Goal: Task Accomplishment & Management: Use online tool/utility

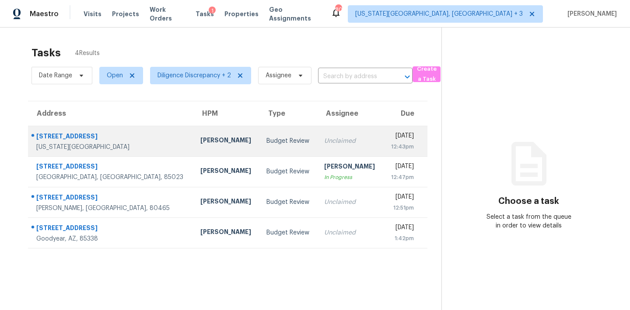
click at [332, 136] on td "Unclaimed" at bounding box center [350, 141] width 66 height 31
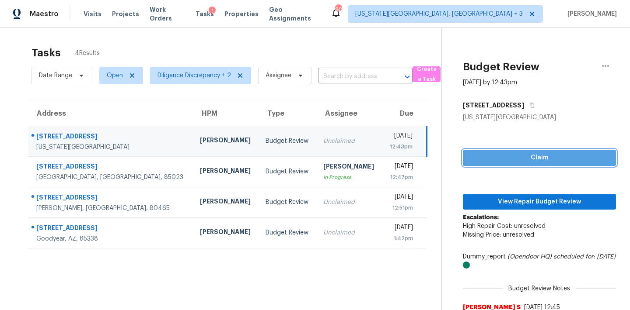
click at [522, 152] on button "Claim" at bounding box center [539, 158] width 153 height 16
click at [509, 213] on p "Escalations: High Repair Cost: unresolved Missing Price: unresolved" at bounding box center [539, 230] width 153 height 35
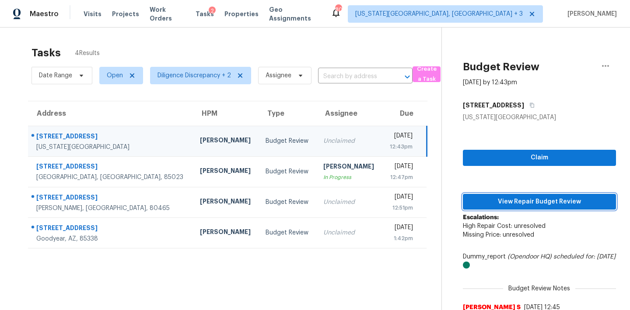
click at [519, 200] on span "View Repair Budget Review" at bounding box center [539, 202] width 139 height 11
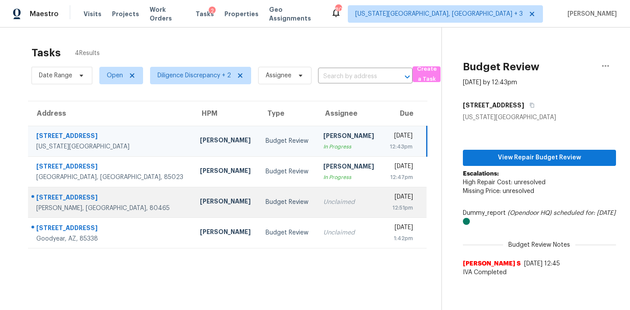
click at [323, 201] on div "Unclaimed" at bounding box center [349, 202] width 52 height 9
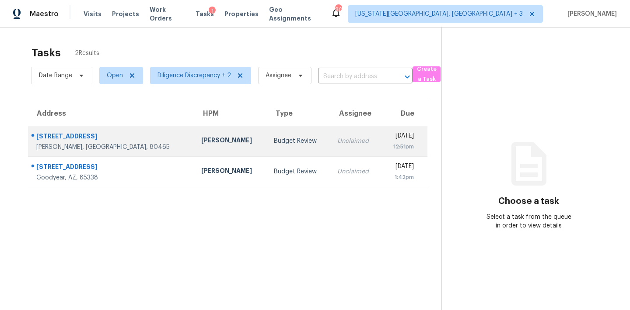
click at [334, 137] on td "Unclaimed" at bounding box center [355, 141] width 51 height 31
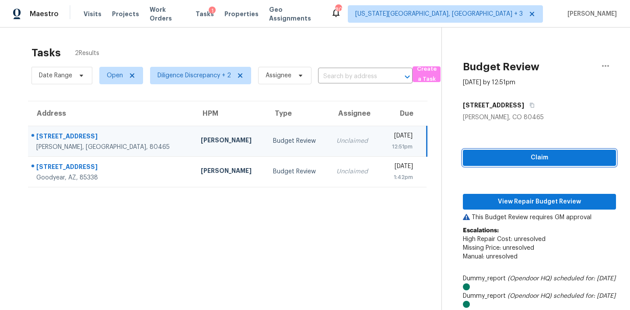
click at [513, 150] on button "Claim" at bounding box center [539, 158] width 153 height 16
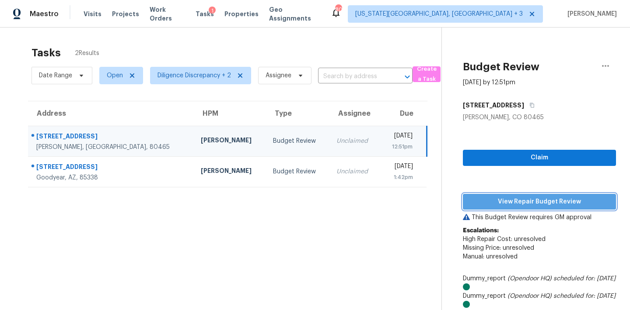
click at [514, 199] on span "View Repair Budget Review" at bounding box center [539, 202] width 139 height 11
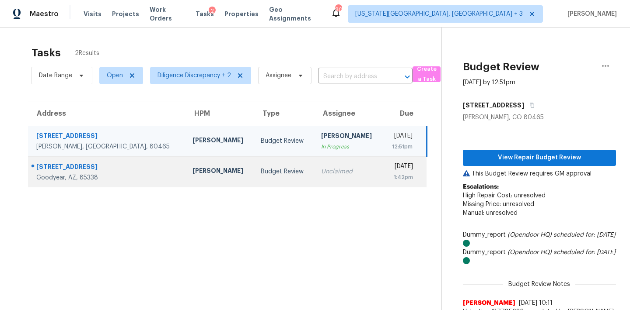
click at [318, 165] on td "Unclaimed" at bounding box center [348, 172] width 69 height 31
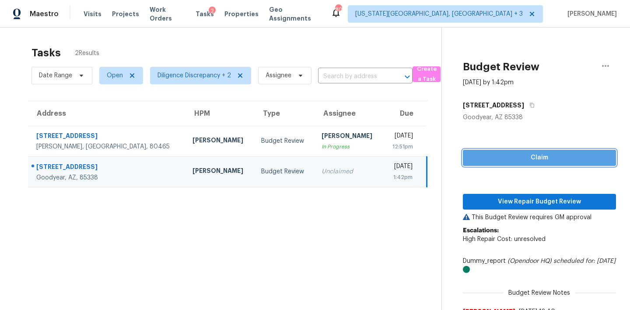
click at [516, 159] on span "Claim" at bounding box center [539, 158] width 139 height 11
click at [517, 192] on div "Claim View Repair Budget Review This Budget Review requires GM approval Escalat…" at bounding box center [539, 230] width 153 height 216
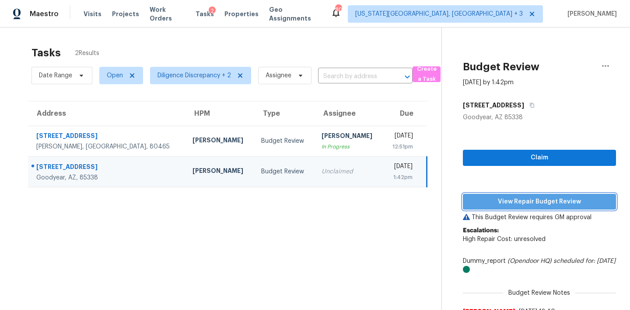
click at [518, 197] on span "View Repair Budget Review" at bounding box center [539, 202] width 139 height 11
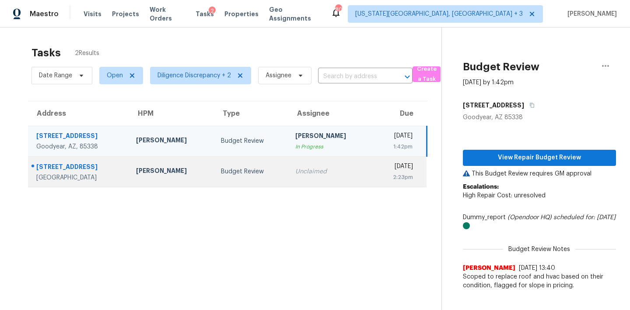
click at [385, 175] on div "2:23pm" at bounding box center [396, 177] width 33 height 9
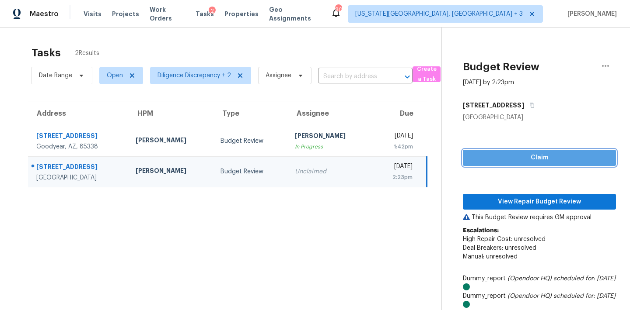
click at [495, 160] on span "Claim" at bounding box center [539, 158] width 139 height 11
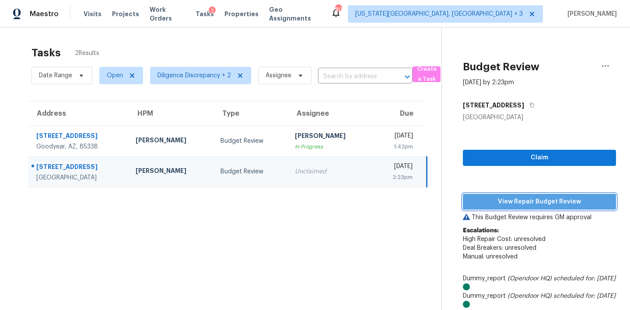
click at [495, 205] on span "View Repair Budget Review" at bounding box center [539, 202] width 139 height 11
